Goal: Task Accomplishment & Management: Manage account settings

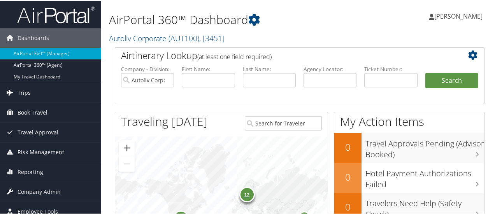
click at [30, 91] on link "Trips" at bounding box center [50, 92] width 101 height 19
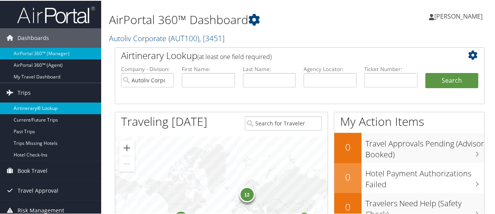
click at [38, 110] on link "Airtinerary® Lookup" at bounding box center [50, 108] width 101 height 12
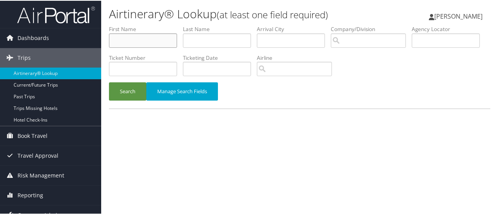
click at [132, 34] on input "text" at bounding box center [143, 40] width 68 height 14
type input "mariam"
click at [126, 95] on button "Search" at bounding box center [127, 91] width 37 height 18
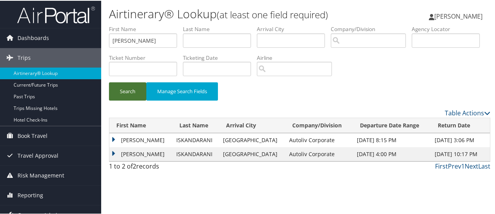
click at [129, 93] on button "Search" at bounding box center [127, 91] width 37 height 18
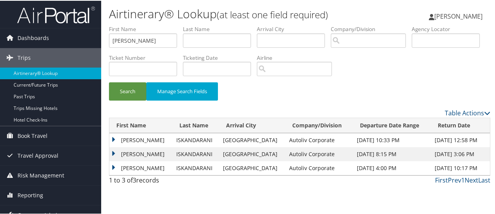
click at [113, 138] on td "MARIAM" at bounding box center [140, 140] width 63 height 14
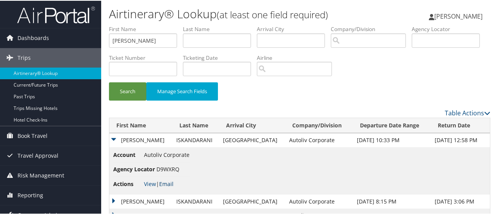
click at [169, 182] on link "Email" at bounding box center [166, 183] width 14 height 7
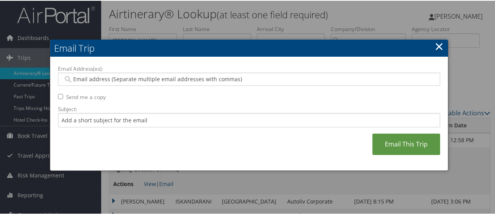
click at [142, 78] on input "Email Address(es):" at bounding box center [249, 79] width 372 height 8
type input "ela.w"
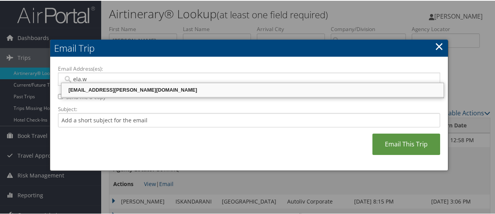
click at [132, 88] on div "ELA.WOJTKOWSKI@AUTOLIV.COM" at bounding box center [253, 90] width 380 height 8
type input "ELA.WOJTKOWSKI@AUTOLIV.COM"
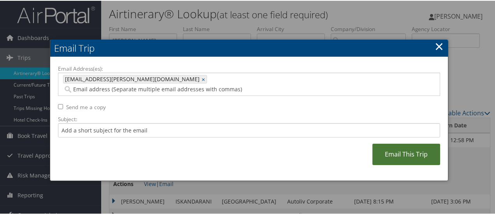
click at [399, 145] on link "Email This Trip" at bounding box center [406, 153] width 68 height 21
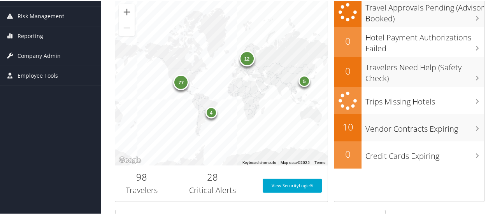
scroll to position [126, 0]
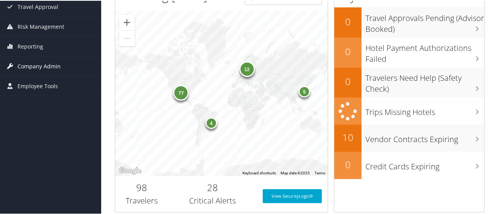
click at [33, 64] on span "Company Admin" at bounding box center [39, 65] width 43 height 19
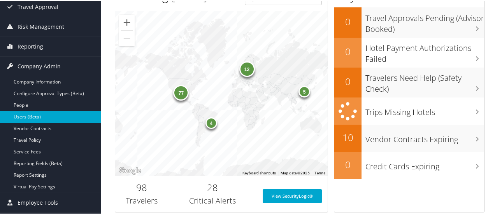
click at [42, 117] on link "Users (Beta)" at bounding box center [50, 117] width 101 height 12
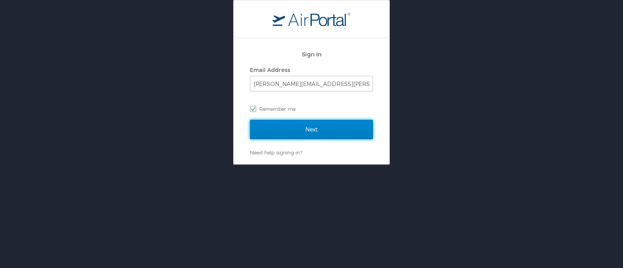
click at [310, 134] on input "Next" at bounding box center [311, 129] width 123 height 19
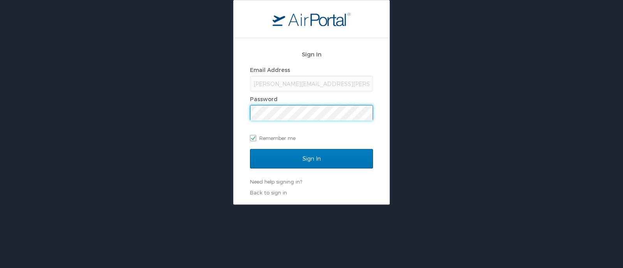
click at [250, 149] on input "Sign In" at bounding box center [311, 158] width 123 height 19
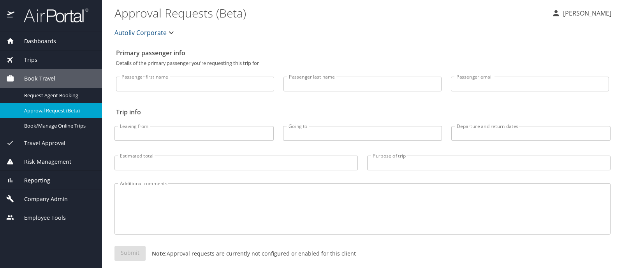
click at [51, 196] on span "Company Admin" at bounding box center [40, 199] width 53 height 9
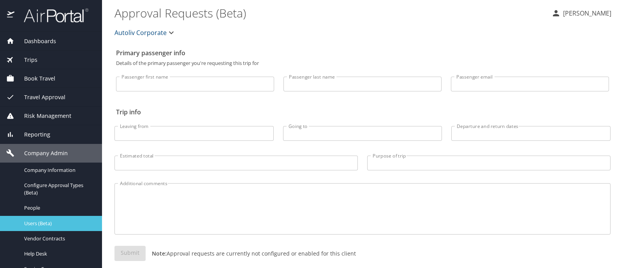
click at [48, 221] on span "Users (Beta)" at bounding box center [58, 223] width 69 height 7
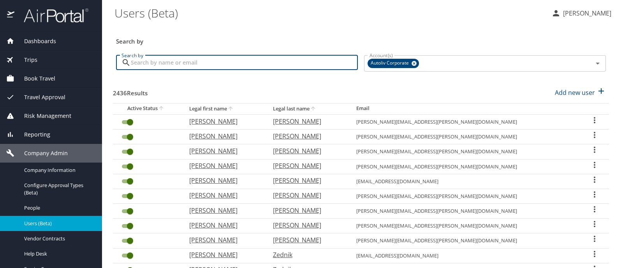
click at [228, 67] on input "Search by" at bounding box center [244, 62] width 227 height 15
type input "[PERSON_NAME]"
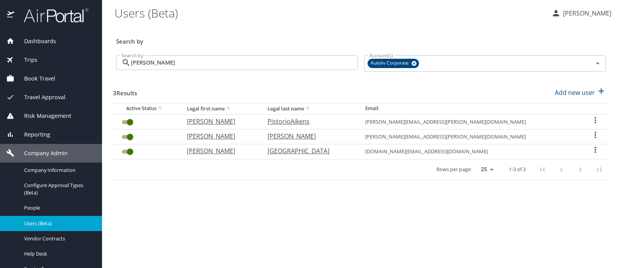
click at [594, 149] on icon "User Search Table" at bounding box center [595, 150] width 2 height 6
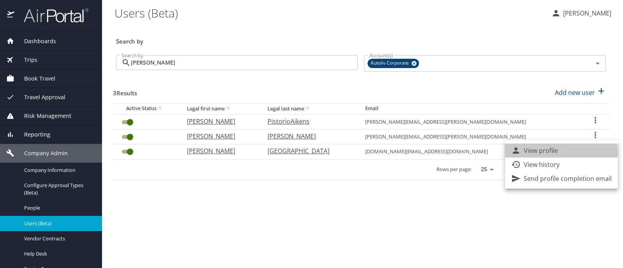
click at [556, 153] on p "View profile" at bounding box center [540, 150] width 34 height 9
select select "US"
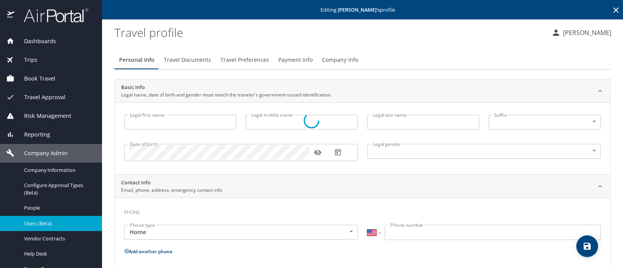
type input "[PERSON_NAME]"
type input "[GEOGRAPHIC_DATA]"
type input "[DEMOGRAPHIC_DATA]"
select select "US"
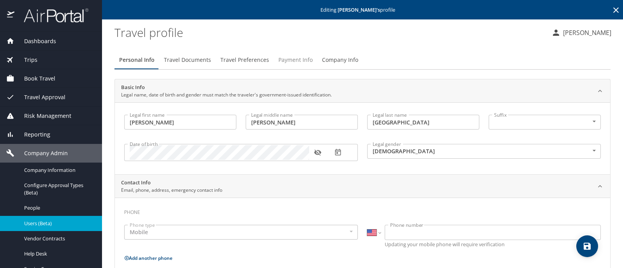
click at [295, 60] on span "Payment Info" at bounding box center [295, 60] width 34 height 10
